Goal: Transaction & Acquisition: Purchase product/service

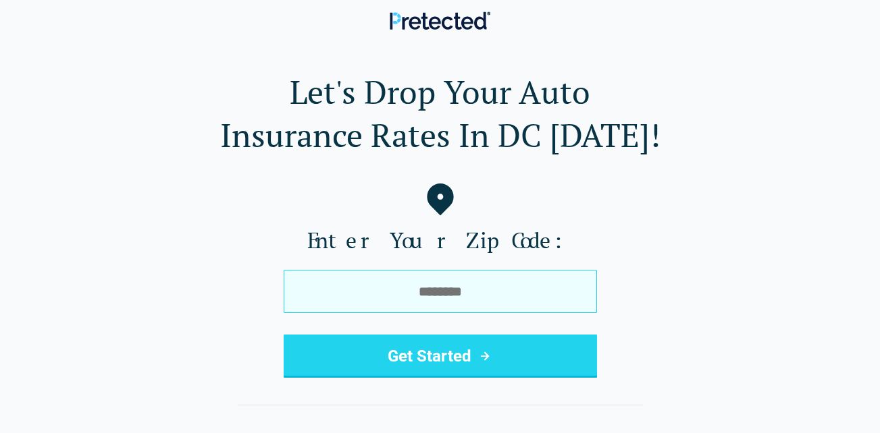
click at [339, 288] on input "tel" at bounding box center [440, 291] width 313 height 43
click at [321, 291] on input "tel" at bounding box center [440, 291] width 313 height 43
click at [340, 294] on input "tel" at bounding box center [440, 291] width 313 height 43
click at [433, 284] on input "tel" at bounding box center [440, 291] width 313 height 43
type input "*****"
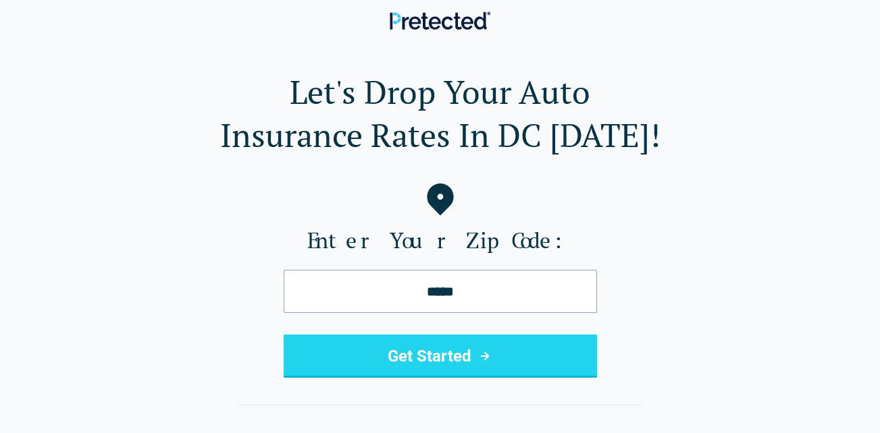
click at [417, 365] on button "Get Started" at bounding box center [440, 356] width 313 height 43
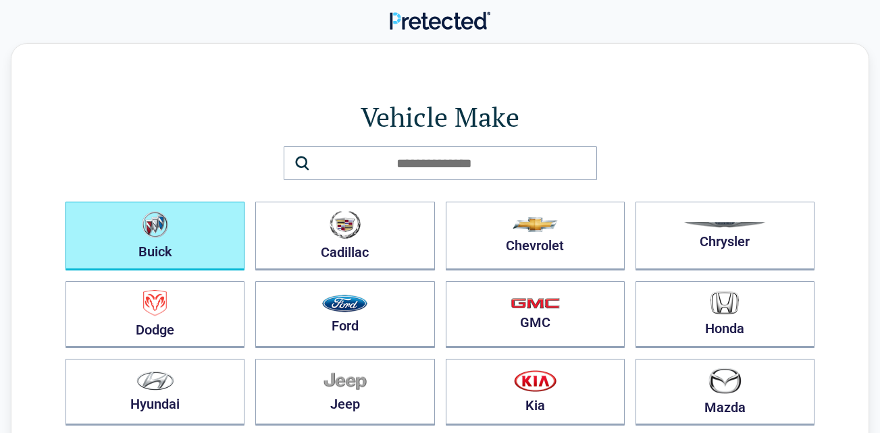
click at [194, 240] on button "Buick" at bounding box center [154, 236] width 179 height 69
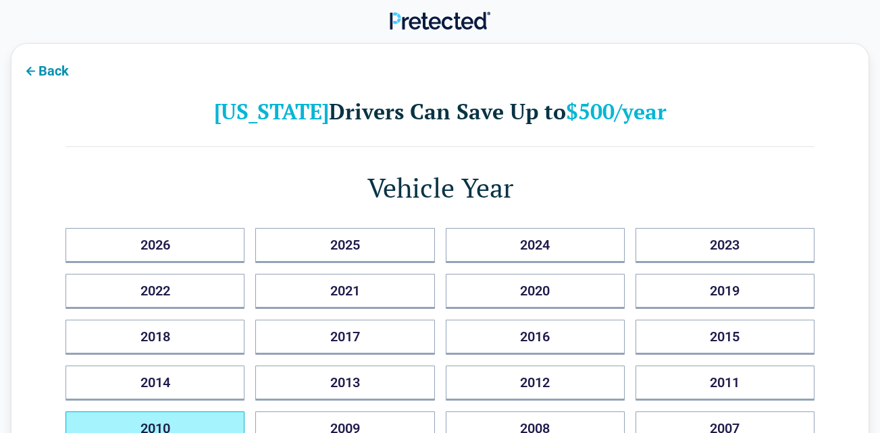
click at [208, 421] on button "2010" at bounding box center [154, 429] width 179 height 35
